Goal: Task Accomplishment & Management: Use online tool/utility

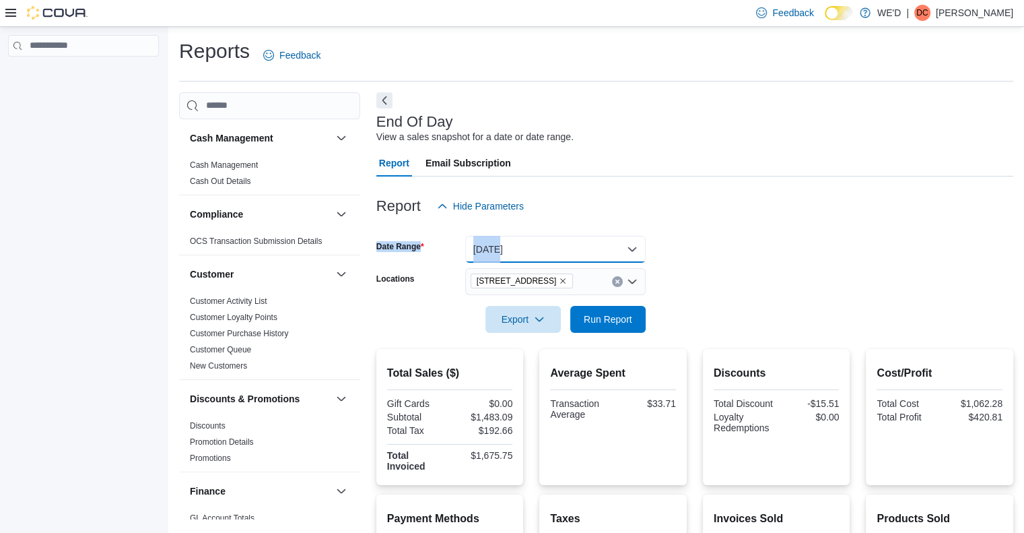
click at [502, 255] on button "[DATE]" at bounding box center [555, 249] width 181 height 27
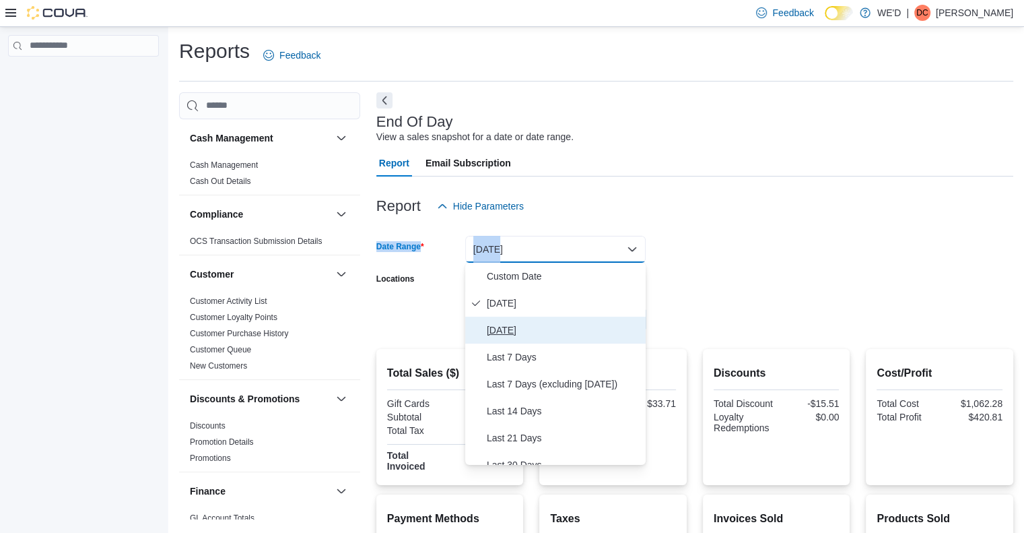
click at [513, 322] on span "[DATE]" at bounding box center [564, 330] width 154 height 16
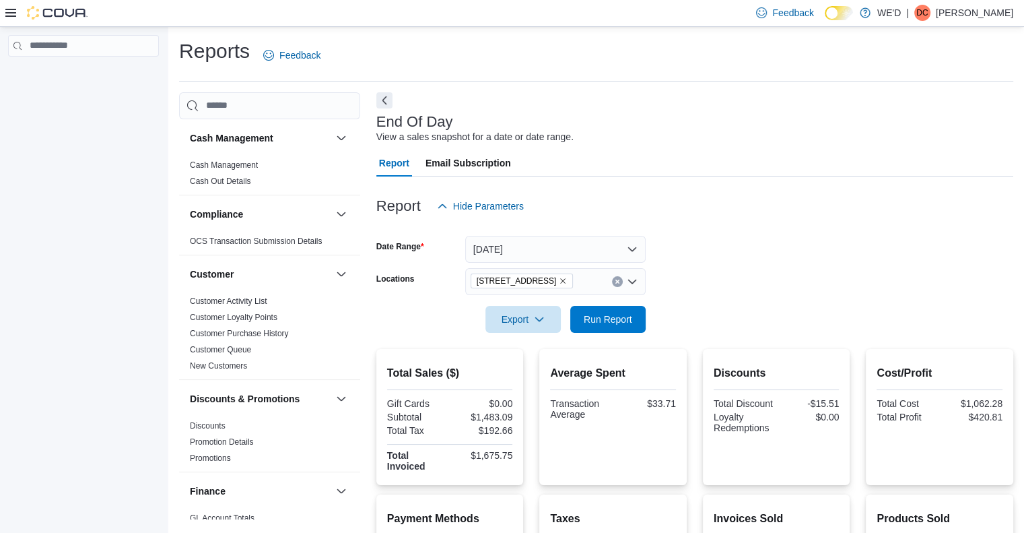
click at [690, 322] on form "Date Range [DATE] Locations [STREET_ADDRESS][GEOGRAPHIC_DATA] Run Report" at bounding box center [695, 276] width 637 height 113
click at [592, 307] on span "Run Report" at bounding box center [608, 318] width 59 height 27
click at [763, 253] on form "Date Range [DATE] Locations [STREET_ADDRESS][GEOGRAPHIC_DATA] Run Report" at bounding box center [695, 276] width 637 height 113
click at [795, 244] on form "Date Range [DATE] Locations [STREET_ADDRESS][GEOGRAPHIC_DATA] Run Report" at bounding box center [695, 276] width 637 height 113
click at [790, 263] on form "Date Range [DATE] Locations [STREET_ADDRESS][GEOGRAPHIC_DATA] Run Report" at bounding box center [695, 276] width 637 height 113
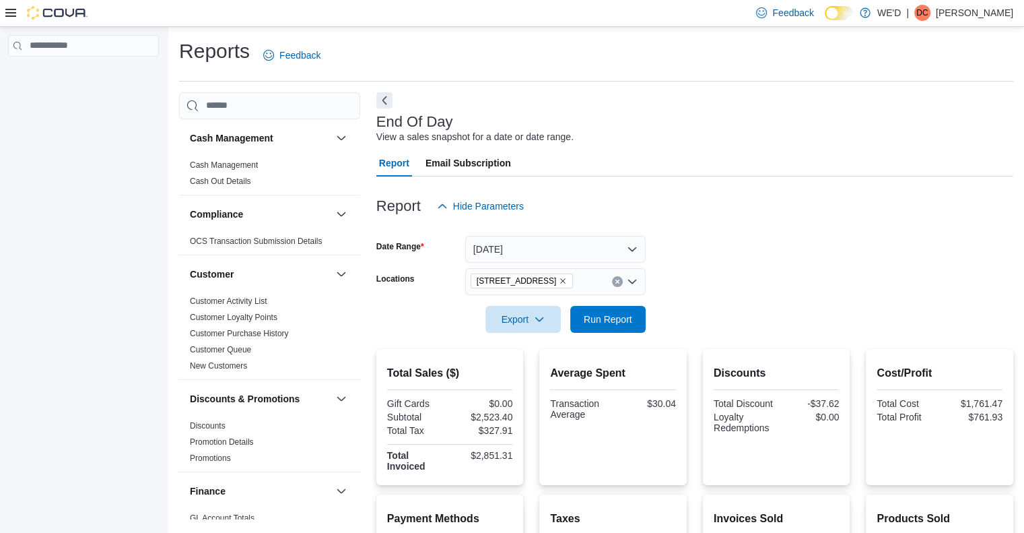
click at [790, 263] on form "Date Range [DATE] Locations [STREET_ADDRESS][GEOGRAPHIC_DATA] Run Report" at bounding box center [695, 276] width 637 height 113
click at [529, 257] on button "[DATE]" at bounding box center [555, 249] width 181 height 27
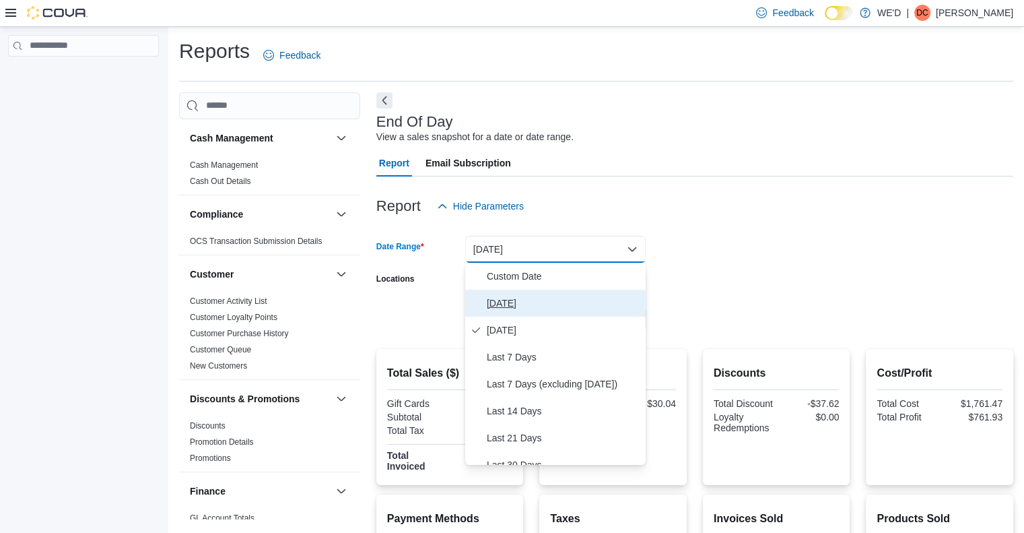
click at [507, 306] on span "[DATE]" at bounding box center [564, 303] width 154 height 16
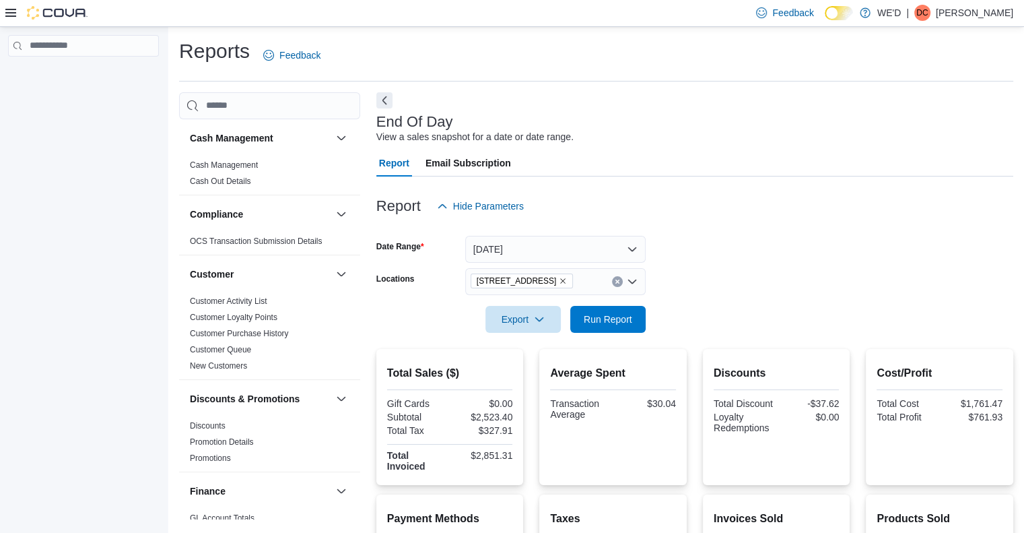
click at [911, 298] on div at bounding box center [695, 300] width 637 height 11
click at [561, 280] on icon "Remove 2400 Dundas St W from selection in this group" at bounding box center [563, 280] width 5 height 5
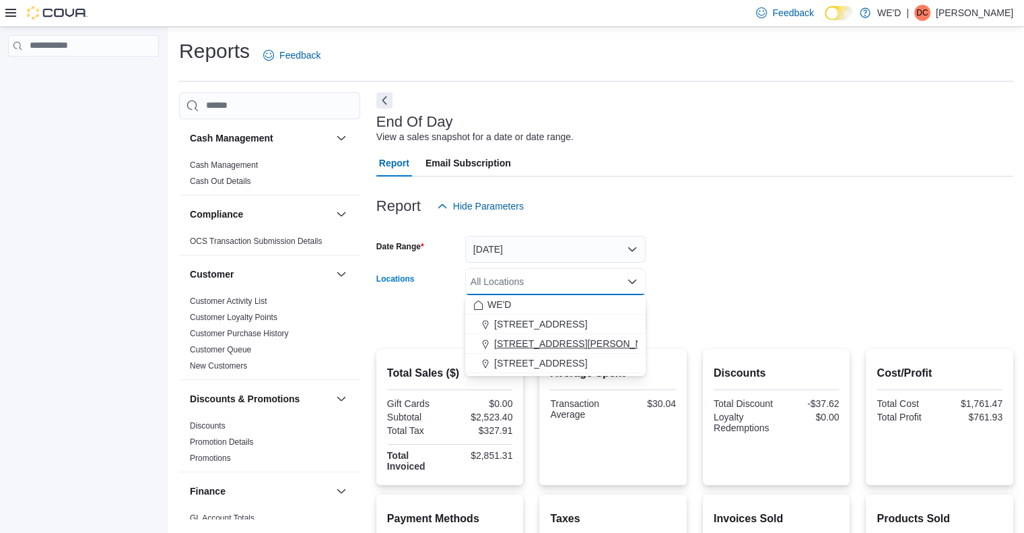
click at [552, 344] on span "[STREET_ADDRESS][PERSON_NAME]" at bounding box center [579, 343] width 171 height 13
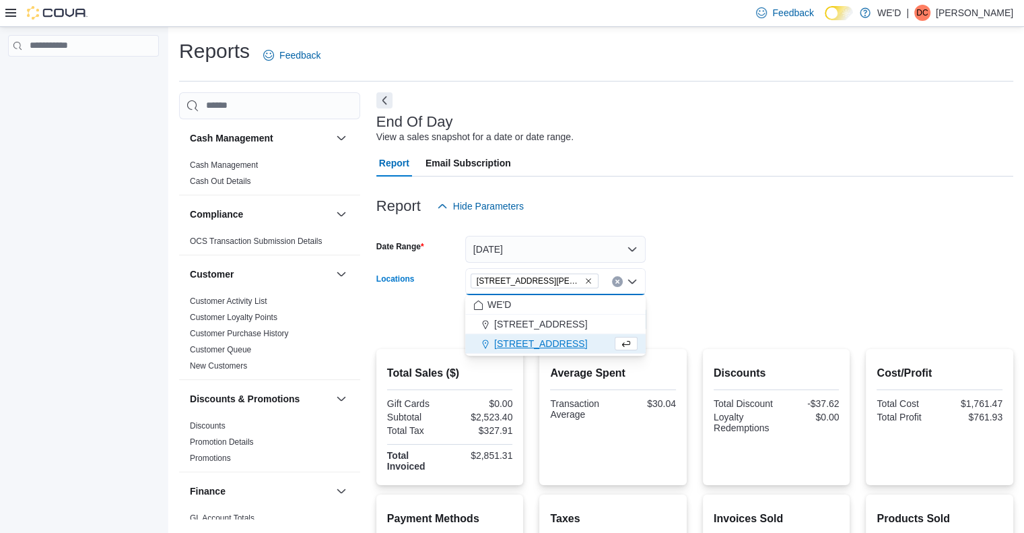
drag, startPoint x: 741, startPoint y: 324, endPoint x: 713, endPoint y: 323, distance: 27.6
click at [741, 323] on form "Date Range [DATE] Locations [STREET_ADDRESS][PERSON_NAME] Combo box. Selected. …" at bounding box center [695, 276] width 637 height 113
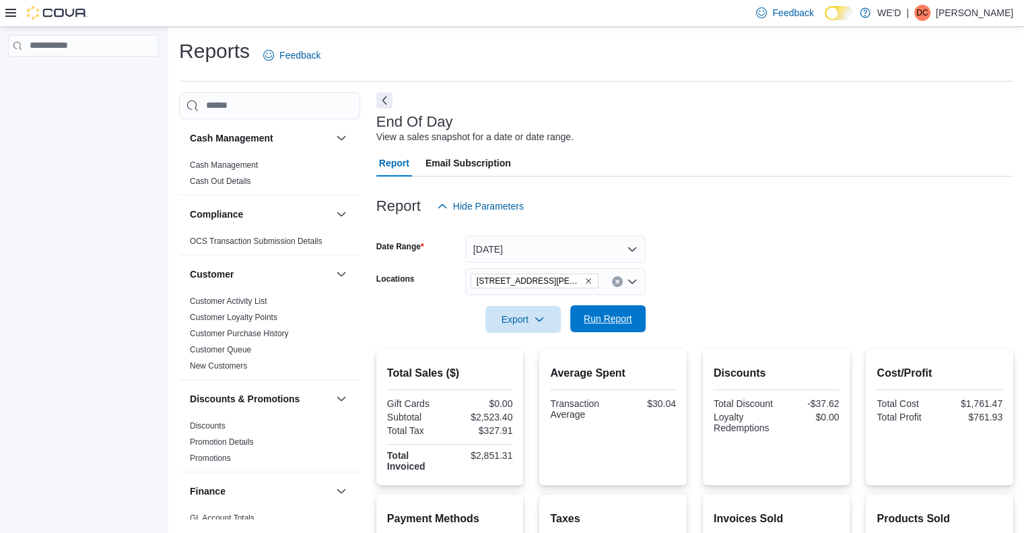
click at [609, 323] on span "Run Report" at bounding box center [608, 318] width 48 height 13
click at [585, 279] on icon "Remove 205 Quigley Rd #5 from selection in this group" at bounding box center [589, 281] width 8 height 8
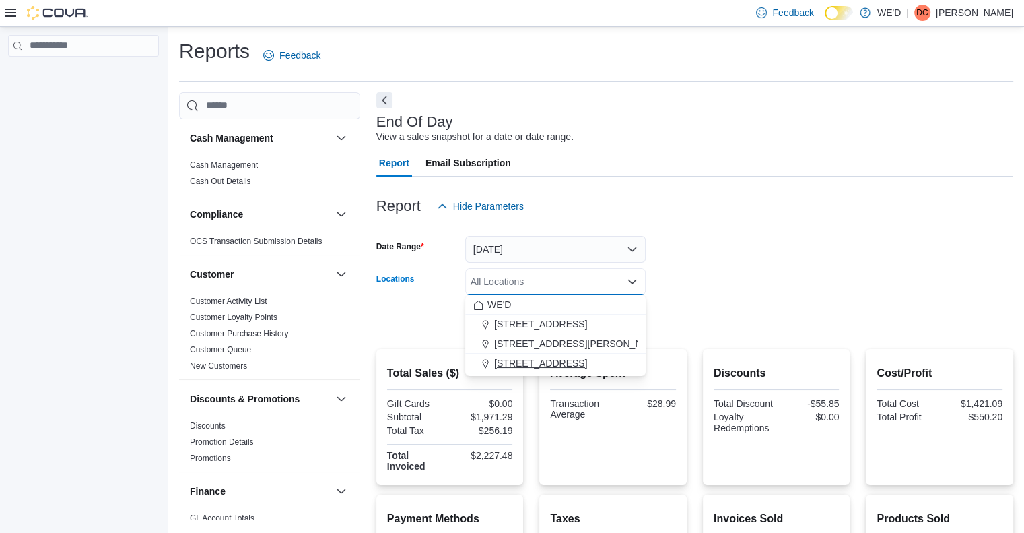
click at [555, 366] on span "[STREET_ADDRESS]" at bounding box center [540, 362] width 93 height 13
click at [777, 309] on form "Date Range [DATE] Locations [STREET_ADDRESS] Selected. [STREET_ADDRESS] Press B…" at bounding box center [695, 276] width 637 height 113
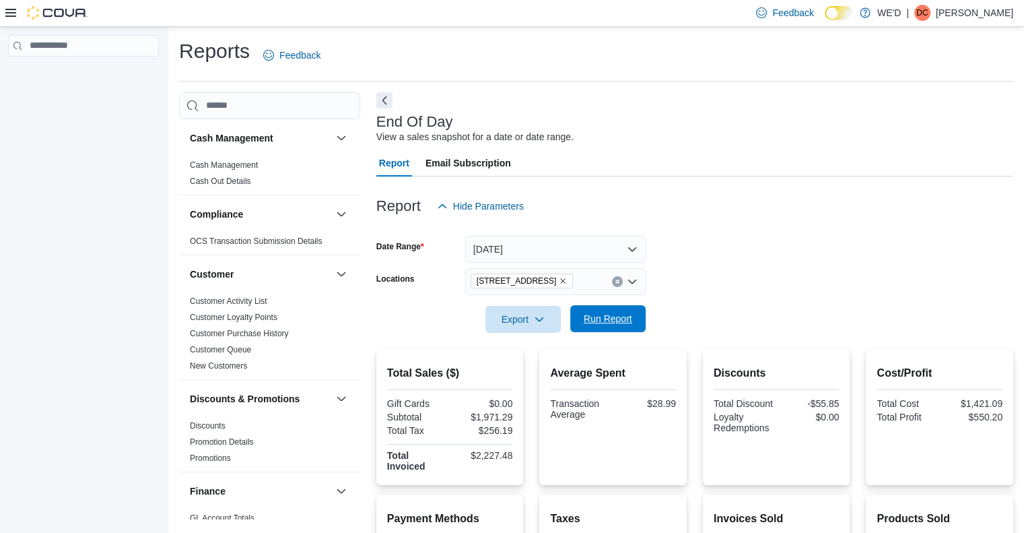
click at [615, 320] on span "Run Report" at bounding box center [608, 318] width 48 height 13
click at [836, 253] on form "Date Range [DATE] Locations [STREET_ADDRESS][GEOGRAPHIC_DATA] Run Report" at bounding box center [695, 276] width 637 height 113
click at [789, 250] on form "Date Range [DATE] Locations [STREET_ADDRESS][GEOGRAPHIC_DATA] Run Report" at bounding box center [695, 276] width 637 height 113
click at [609, 319] on span "Run Report" at bounding box center [608, 318] width 48 height 13
click at [559, 280] on icon "Remove 2400 Dundas St W from selection in this group" at bounding box center [563, 281] width 8 height 8
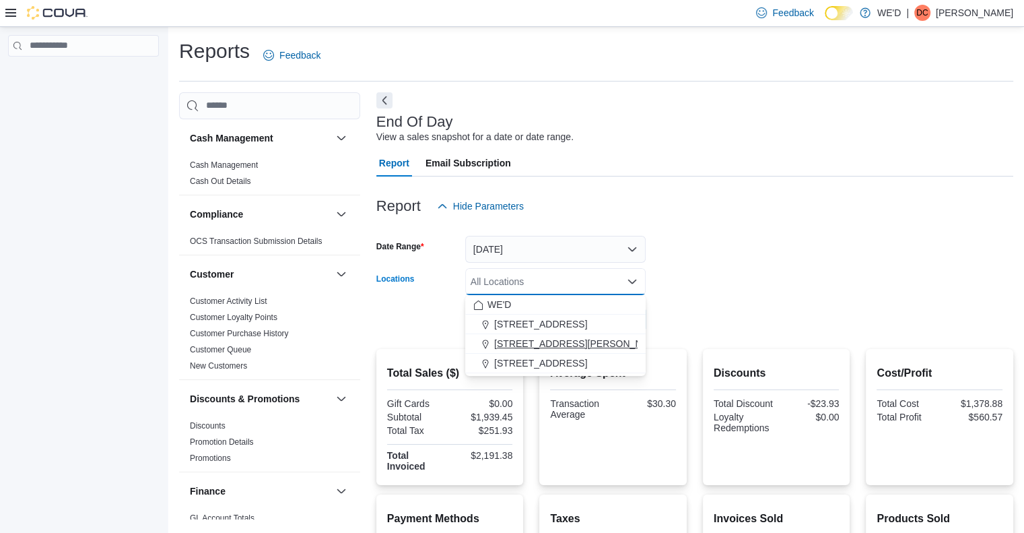
click at [547, 341] on span "[STREET_ADDRESS][PERSON_NAME]" at bounding box center [579, 343] width 171 height 13
click at [755, 321] on form "Date Range [DATE] Locations All Locations Combo box. Selected. Combo box input.…" at bounding box center [695, 276] width 637 height 113
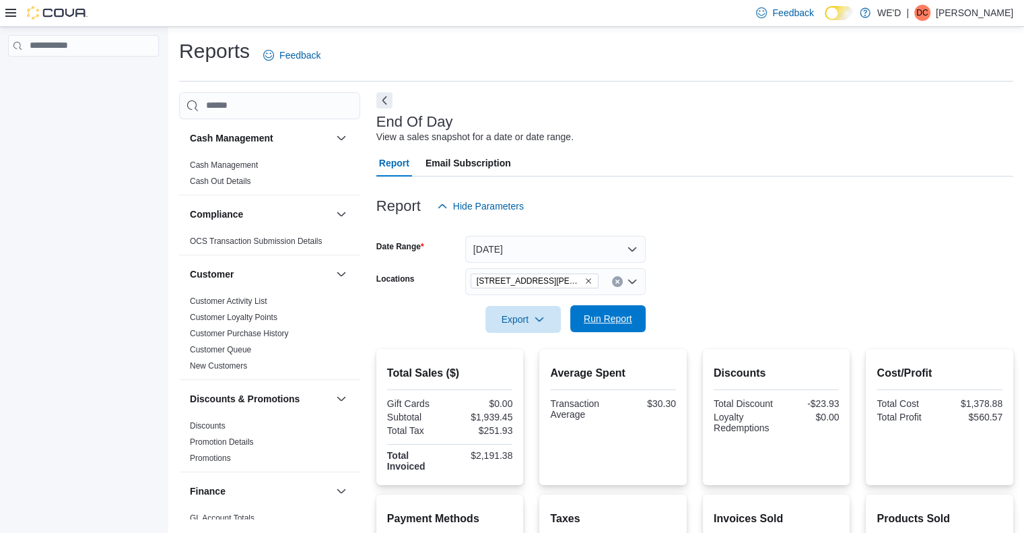
click at [606, 317] on span "Run Report" at bounding box center [608, 318] width 48 height 13
click at [758, 294] on form "Date Range [DATE] Locations [STREET_ADDRESS][PERSON_NAME] Export Run Report" at bounding box center [695, 276] width 637 height 113
click at [585, 278] on icon "Remove 205 Quigley Rd #5 from selection in this group" at bounding box center [589, 281] width 8 height 8
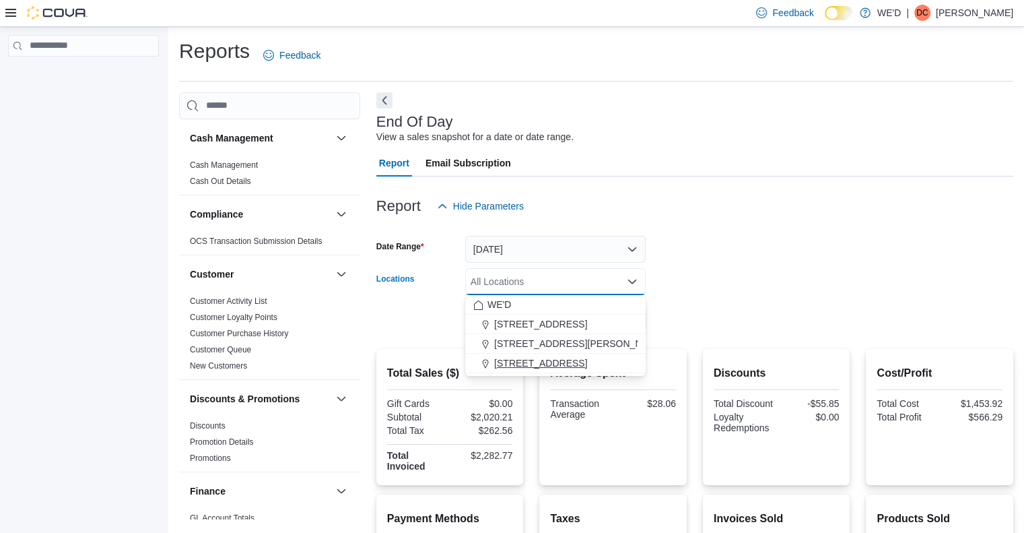
click at [554, 360] on span "[STREET_ADDRESS]" at bounding box center [540, 362] width 93 height 13
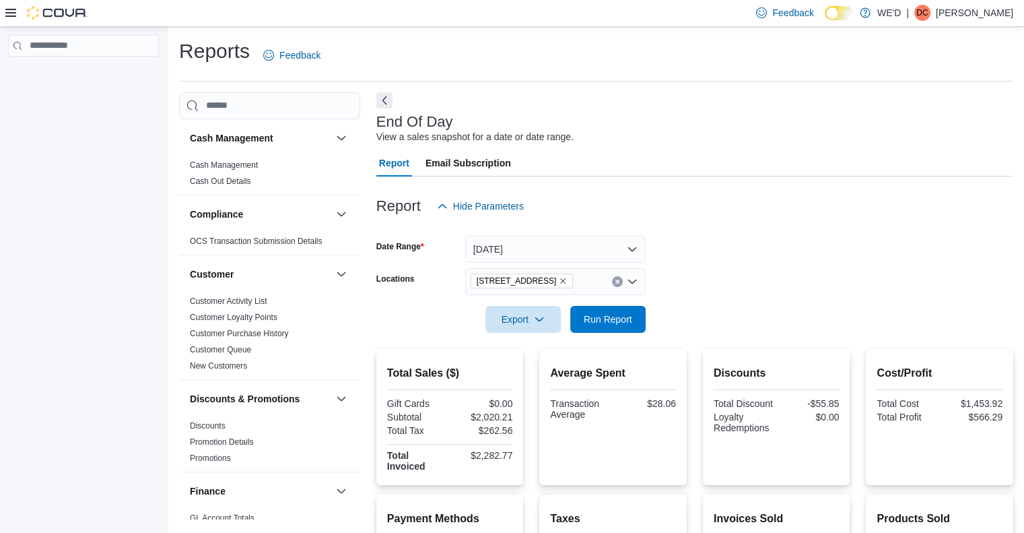
drag, startPoint x: 816, startPoint y: 317, endPoint x: 672, endPoint y: 317, distance: 144.1
click at [816, 317] on form "Date Range [DATE] Locations [STREET_ADDRESS][GEOGRAPHIC_DATA] Run Report" at bounding box center [695, 276] width 637 height 113
click at [606, 325] on span "Run Report" at bounding box center [608, 318] width 48 height 13
drag, startPoint x: 484, startPoint y: 473, endPoint x: 771, endPoint y: 184, distance: 407.2
click at [765, 184] on div at bounding box center [695, 184] width 637 height 16
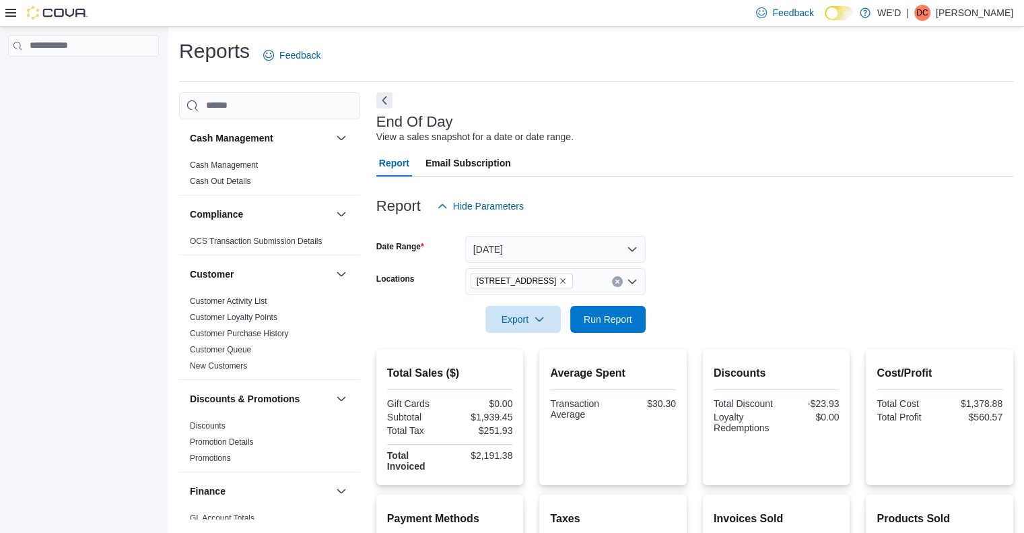
click at [559, 278] on icon "Remove 2400 Dundas St W from selection in this group" at bounding box center [563, 281] width 8 height 8
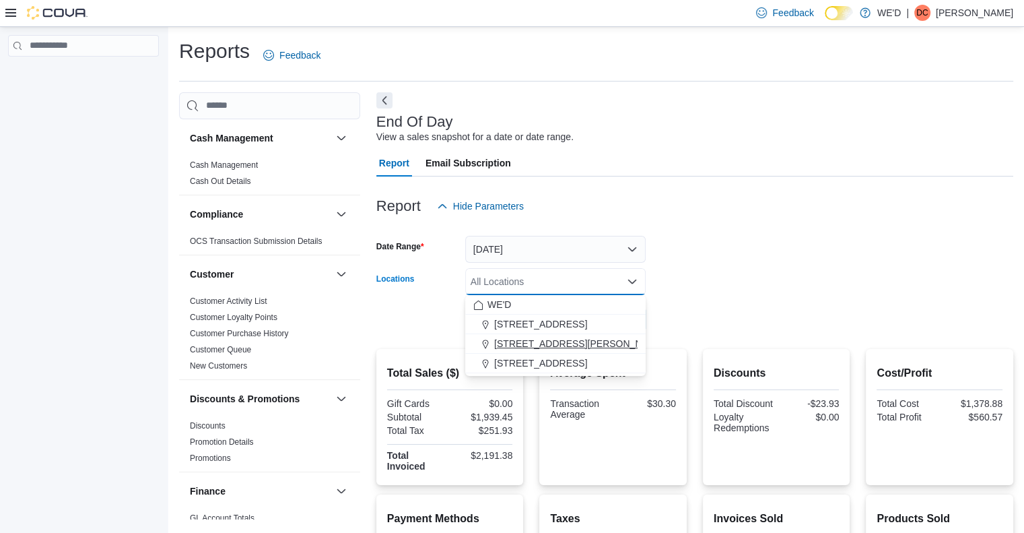
click at [553, 341] on span "[STREET_ADDRESS][PERSON_NAME]" at bounding box center [579, 343] width 171 height 13
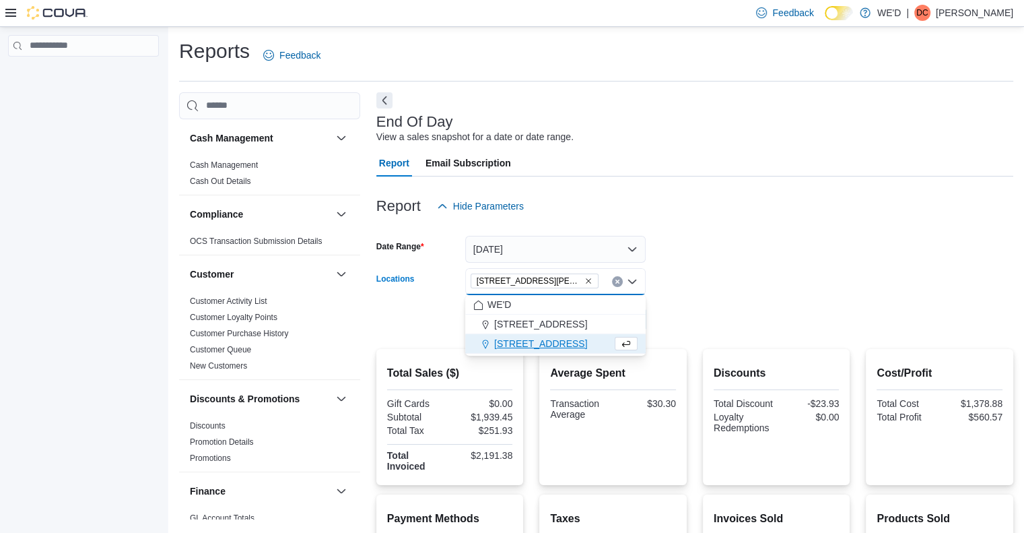
click at [688, 333] on div at bounding box center [695, 341] width 637 height 16
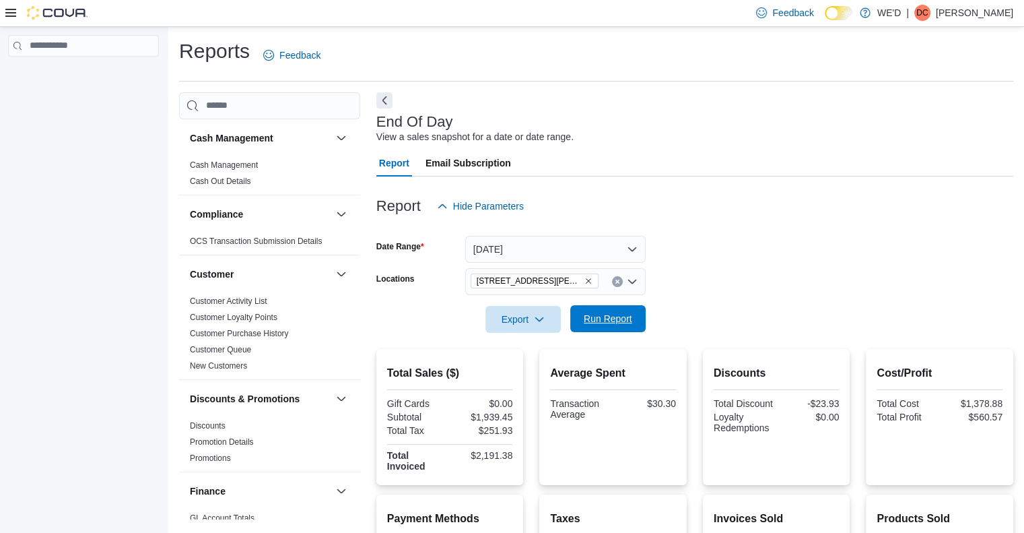
click at [628, 323] on span "Run Report" at bounding box center [608, 318] width 48 height 13
click at [585, 280] on icon "Remove 205 Quigley Rd #5 from selection in this group" at bounding box center [589, 281] width 8 height 8
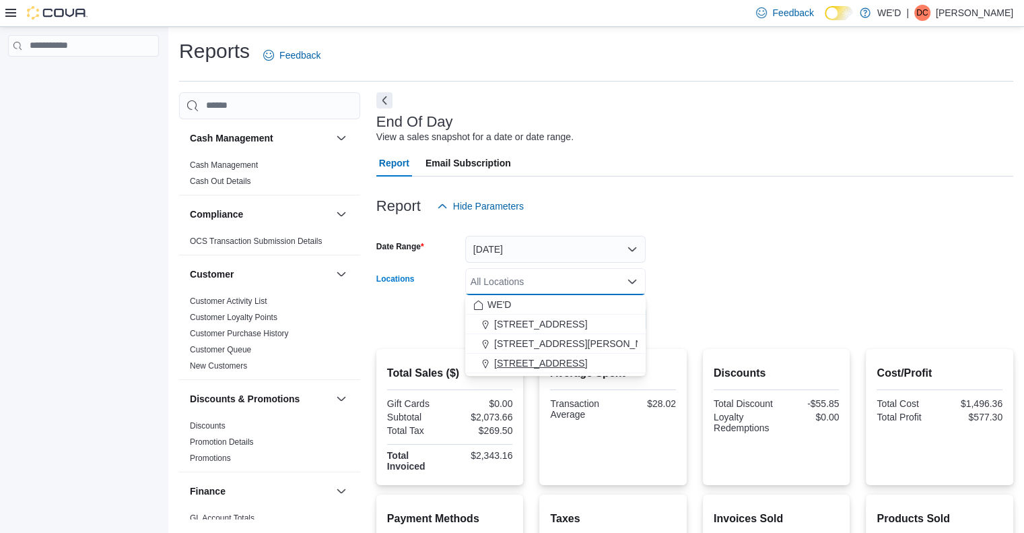
click at [555, 360] on span "[STREET_ADDRESS]" at bounding box center [540, 362] width 93 height 13
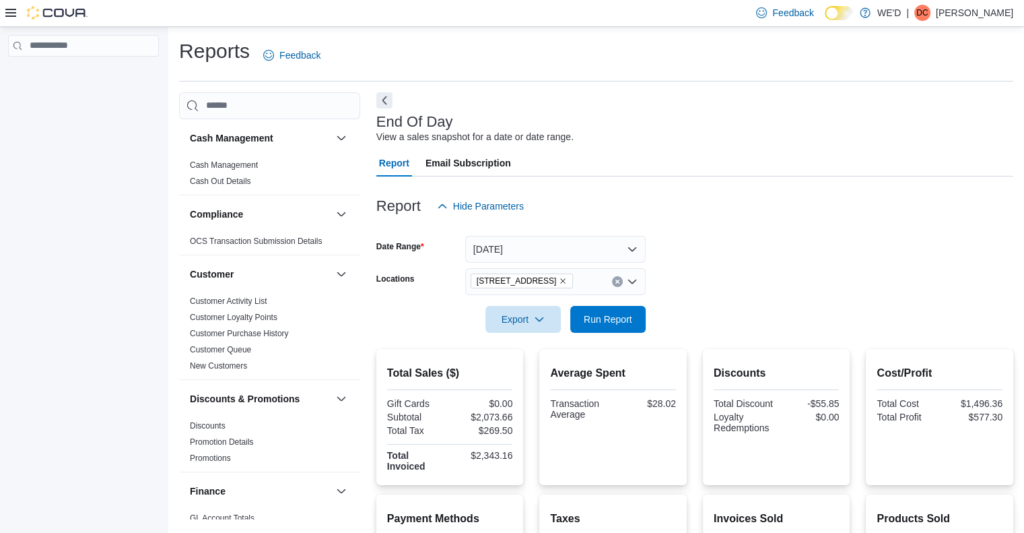
click at [814, 340] on div at bounding box center [695, 341] width 637 height 16
click at [617, 316] on span "Run Report" at bounding box center [608, 318] width 48 height 13
click at [750, 260] on form "Date Range [DATE] Locations [STREET_ADDRESS][GEOGRAPHIC_DATA] Run Report" at bounding box center [695, 276] width 637 height 113
